Goal: Find specific page/section: Find specific page/section

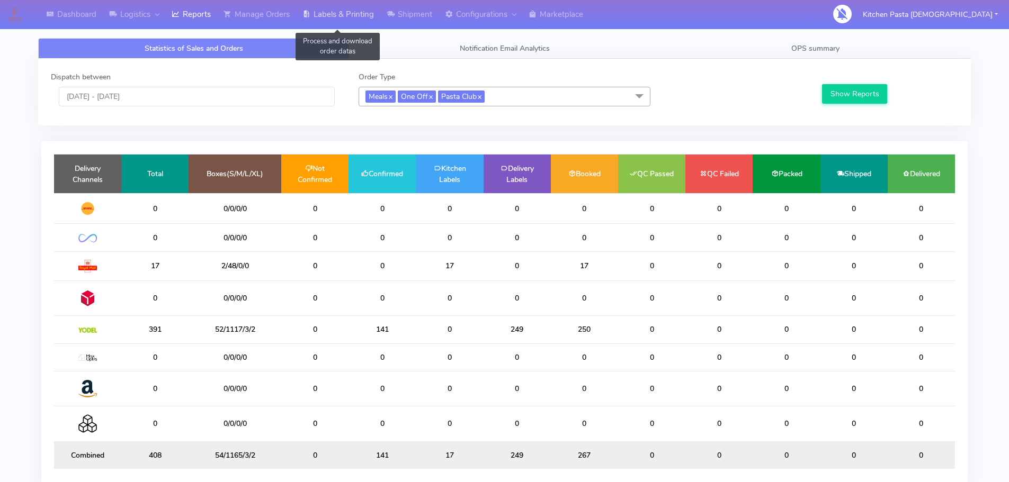
click at [368, 7] on link "Labels & Printing" at bounding box center [338, 14] width 84 height 29
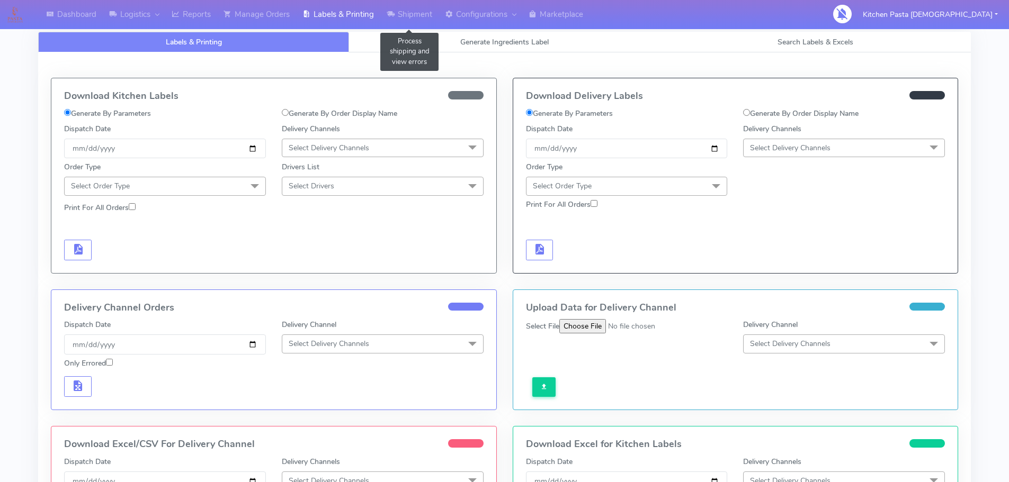
select select "All"
click at [792, 45] on span "Search Labels & Excels" at bounding box center [815, 42] width 76 height 10
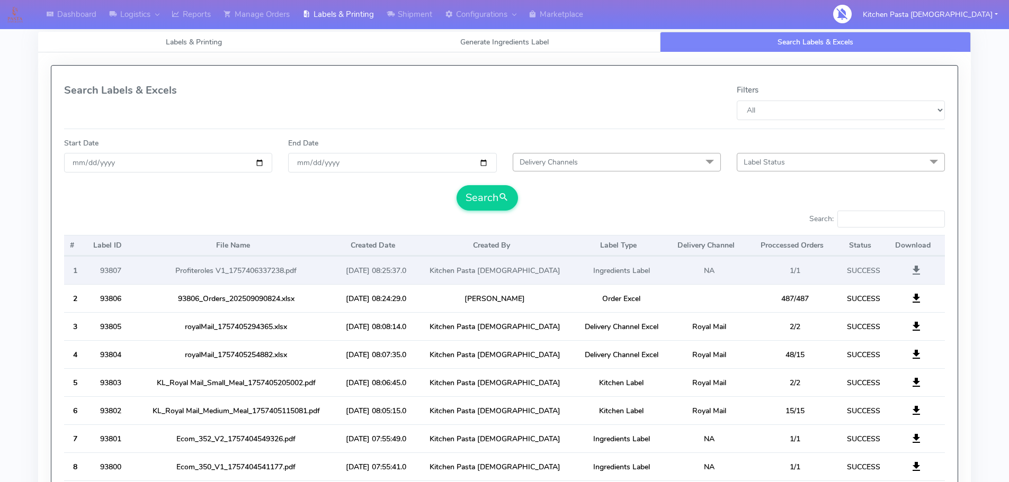
click at [920, 269] on span at bounding box center [916, 273] width 13 height 10
